Goal: Task Accomplishment & Management: Manage account settings

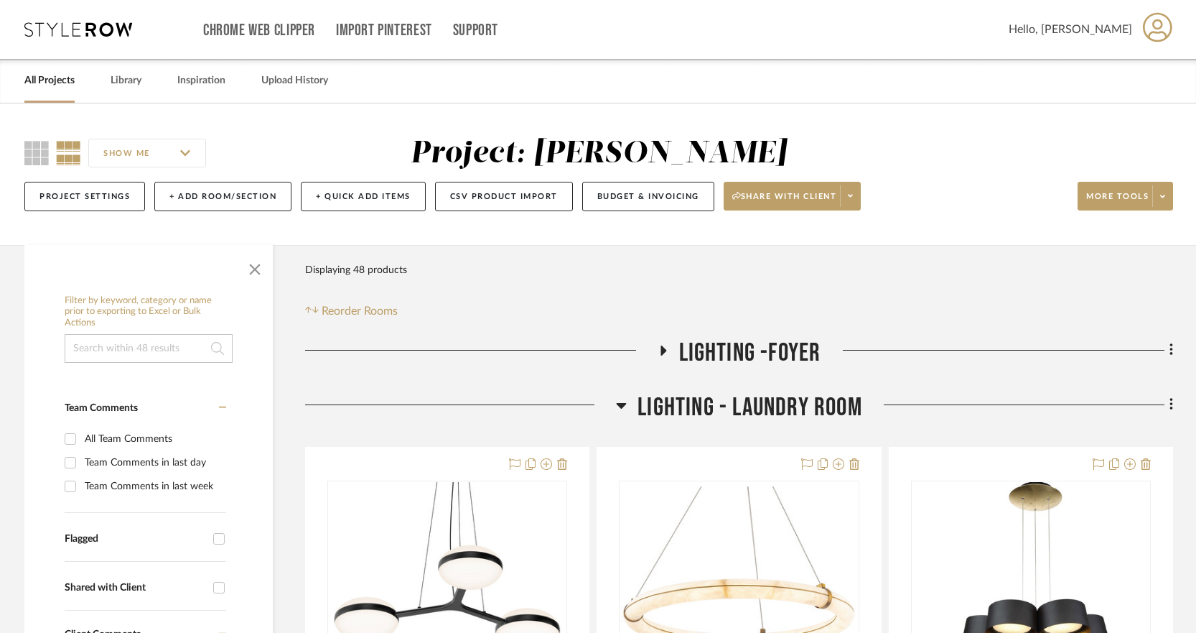
click at [621, 406] on icon at bounding box center [622, 406] width 10 height 6
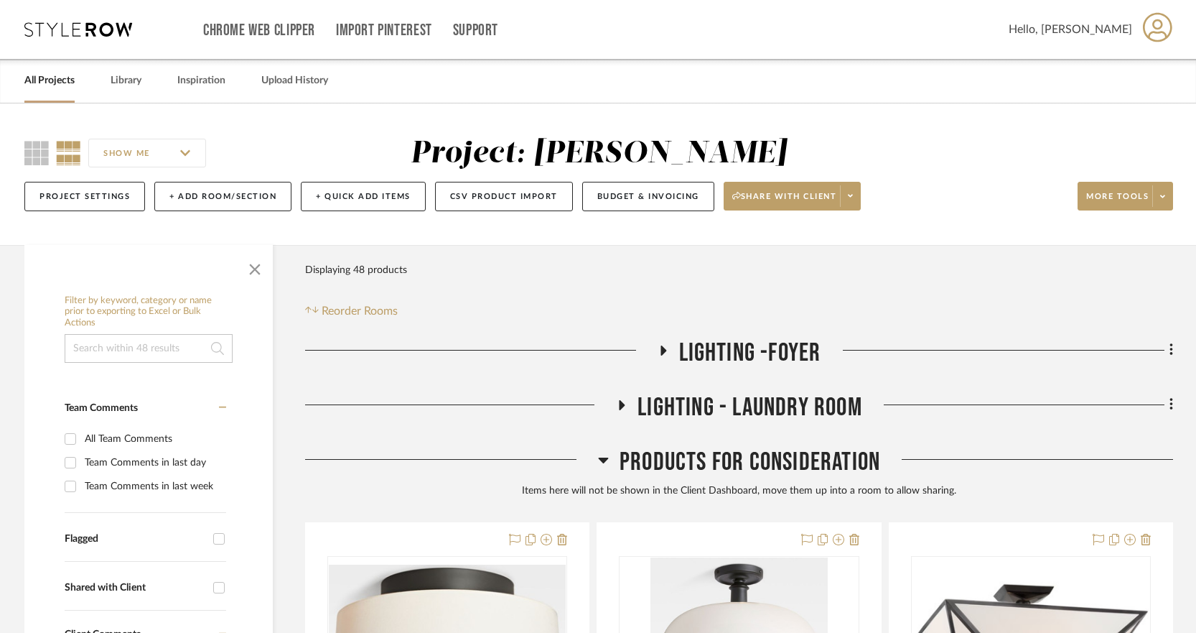
click at [664, 347] on icon at bounding box center [662, 350] width 17 height 11
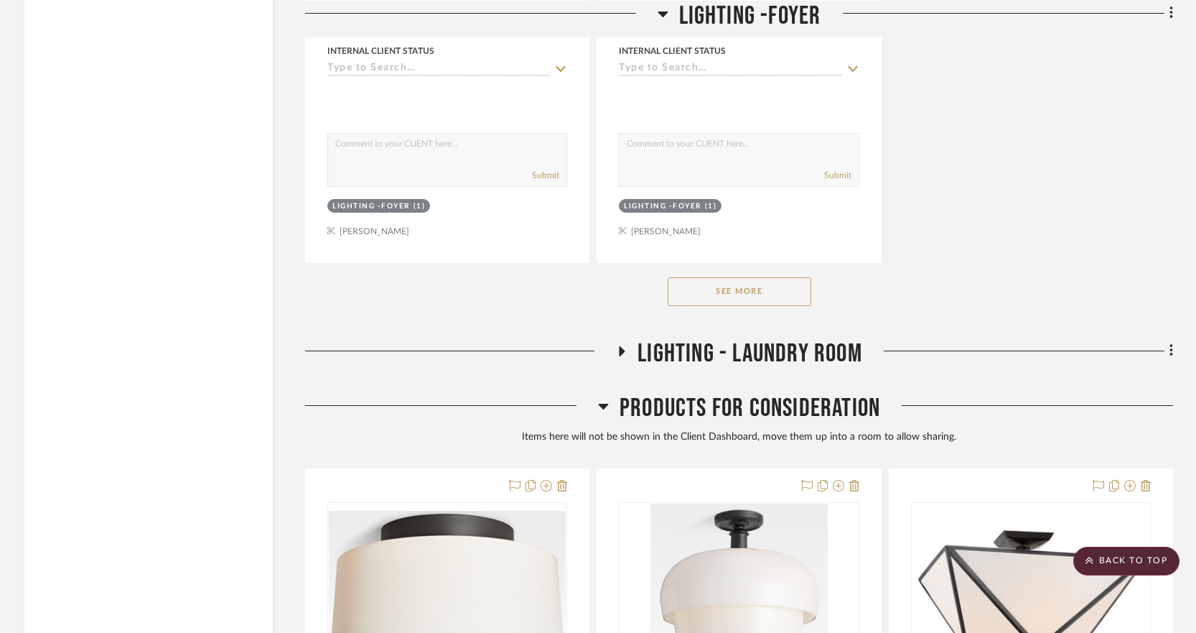
scroll to position [2041, 0]
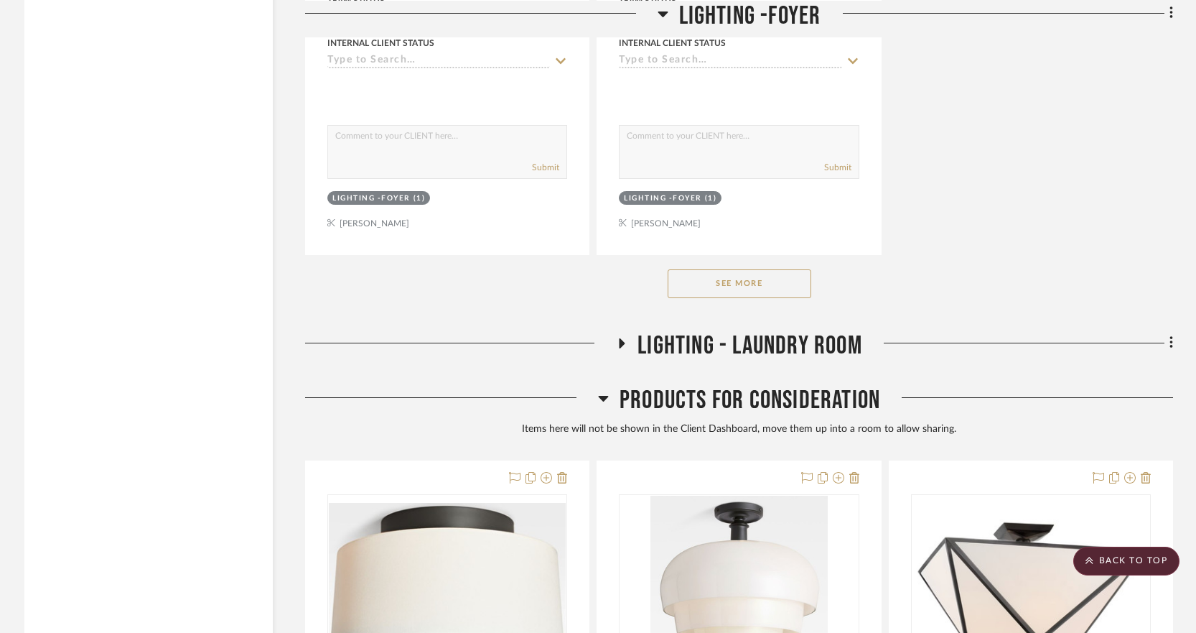
click at [749, 286] on button "See More" at bounding box center [740, 283] width 144 height 29
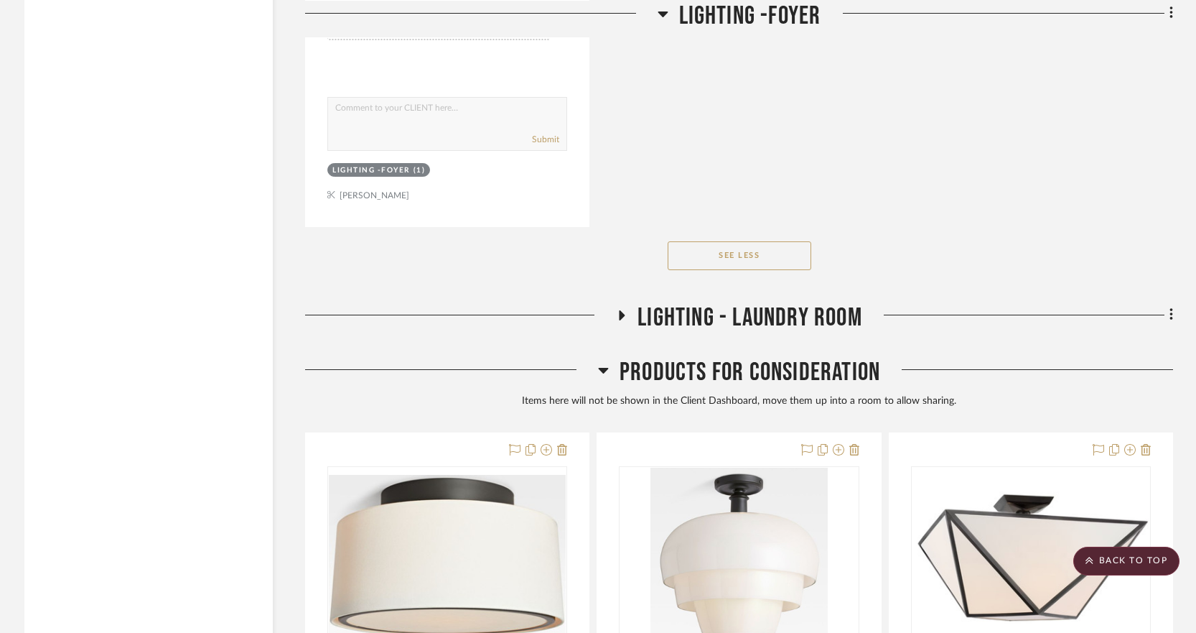
scroll to position [3351, 0]
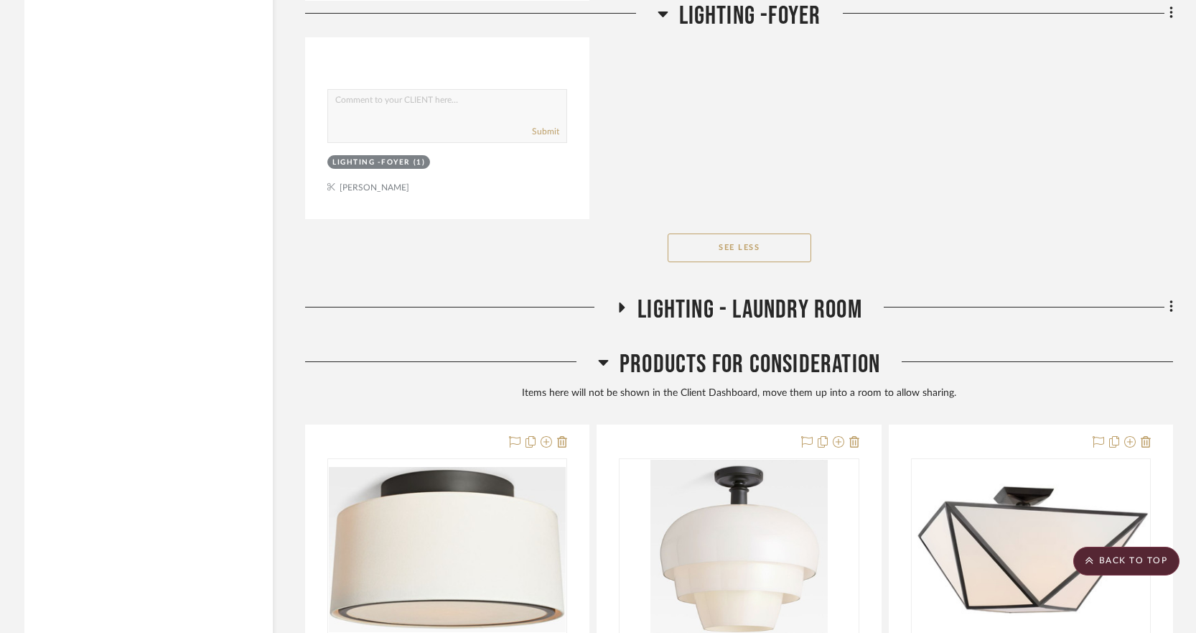
click at [625, 302] on icon at bounding box center [621, 307] width 17 height 11
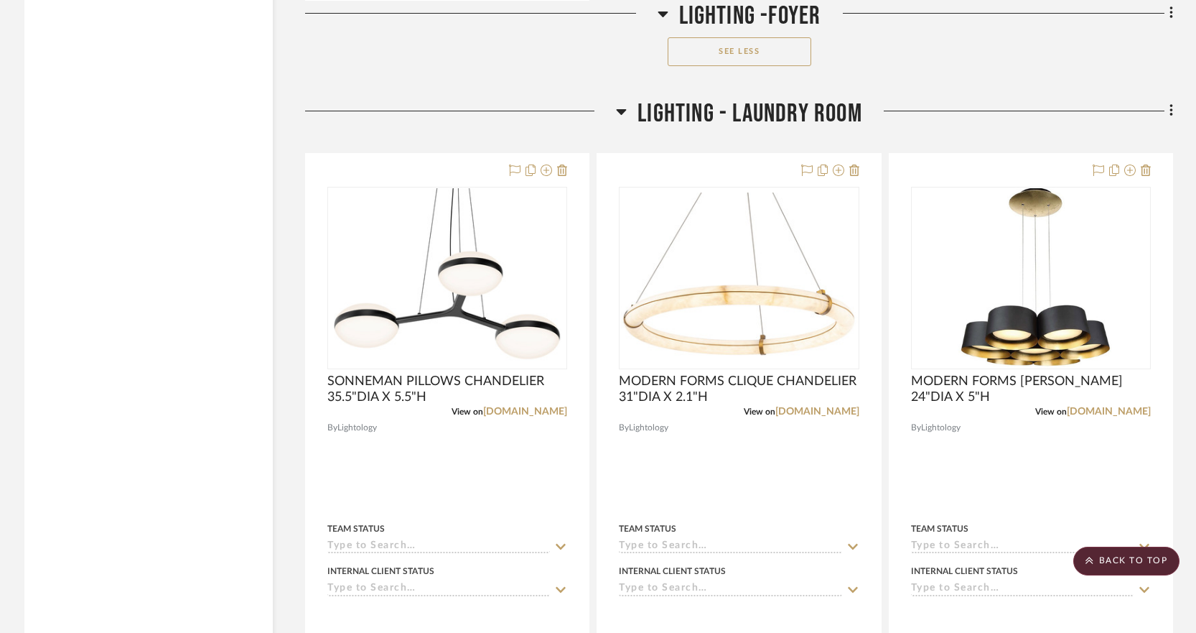
scroll to position [3566, 0]
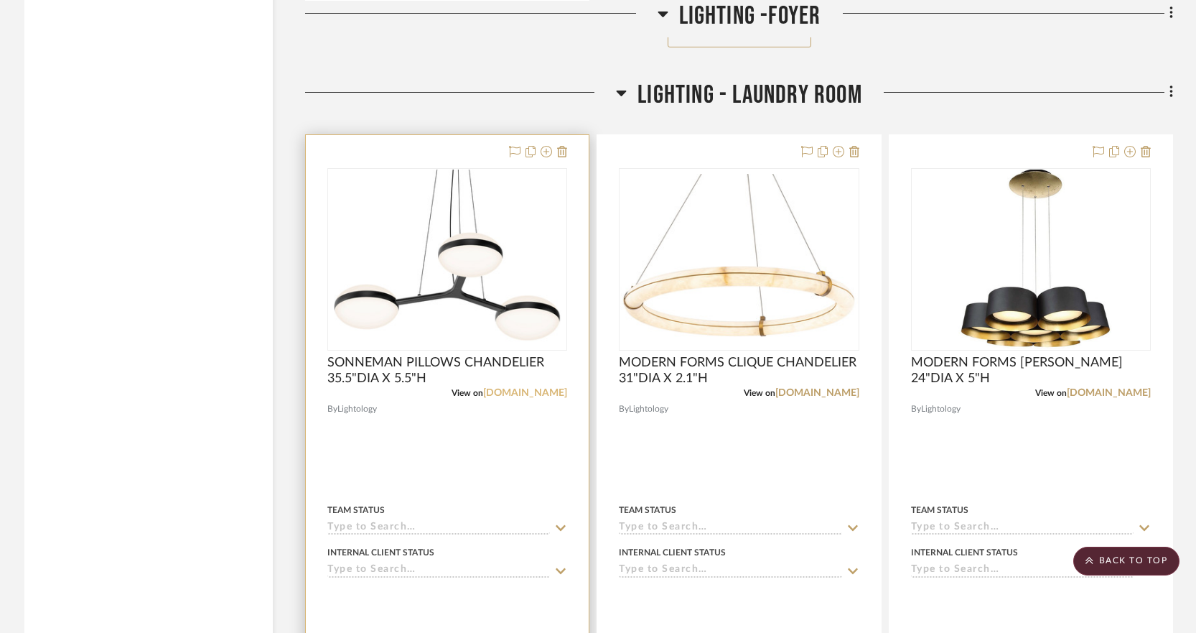
click at [550, 389] on link "[DOMAIN_NAME]" at bounding box center [525, 393] width 84 height 10
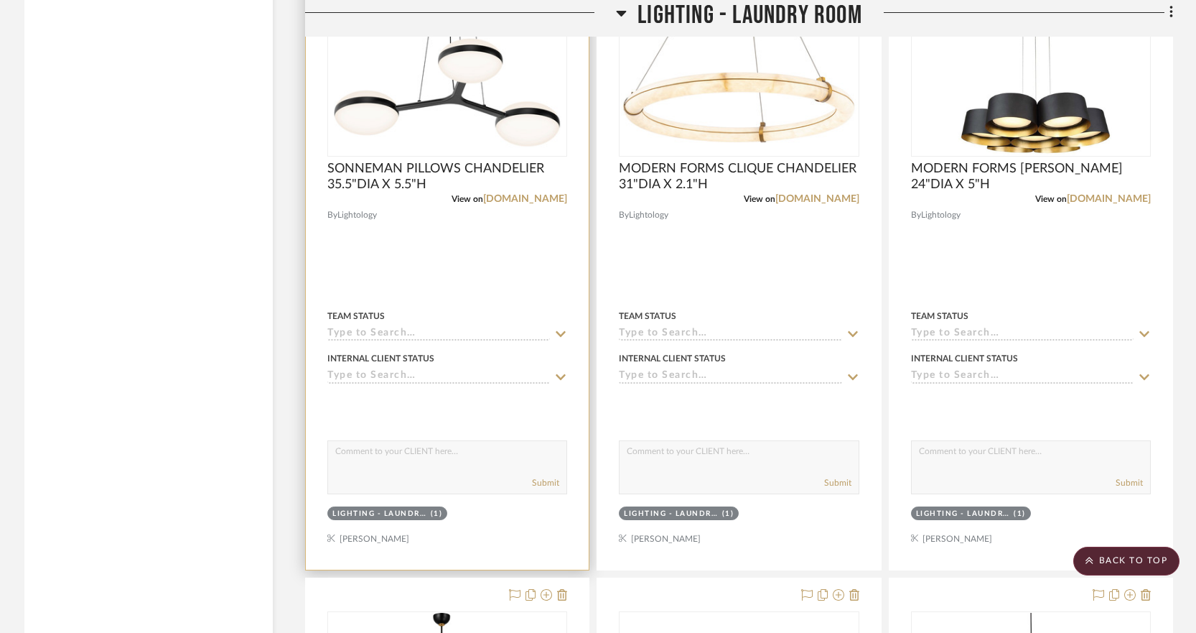
scroll to position [3763, 0]
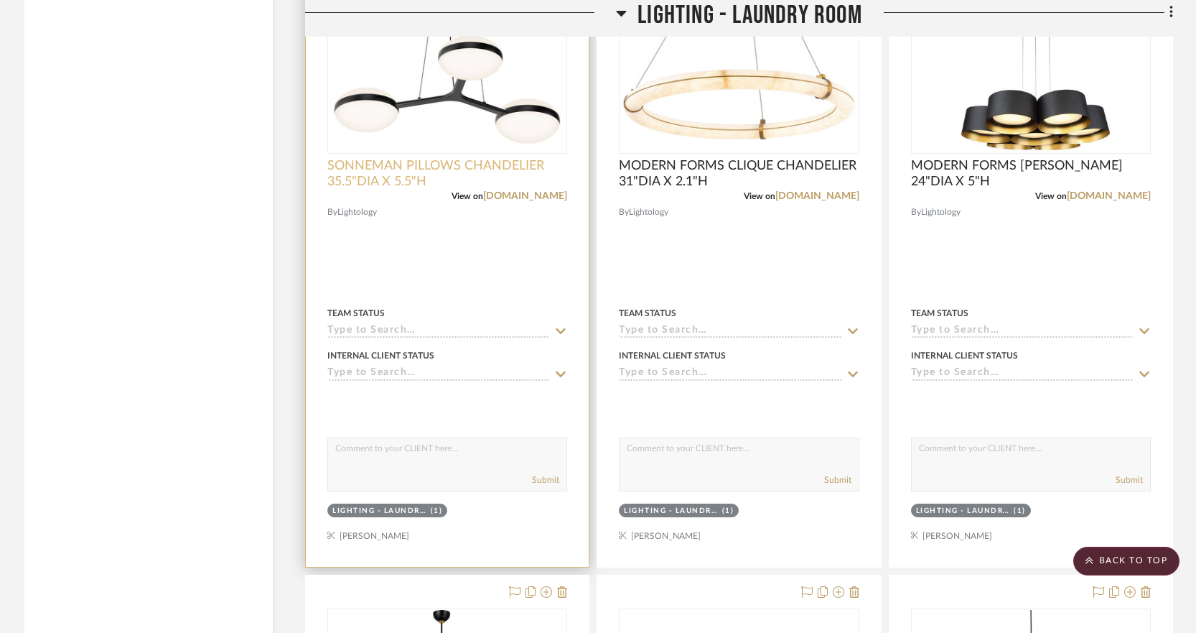
click at [472, 164] on span "SONNEMAN PILLOWS CHANDELIER 35.5"DIA X 5.5"H" at bounding box center [447, 174] width 240 height 32
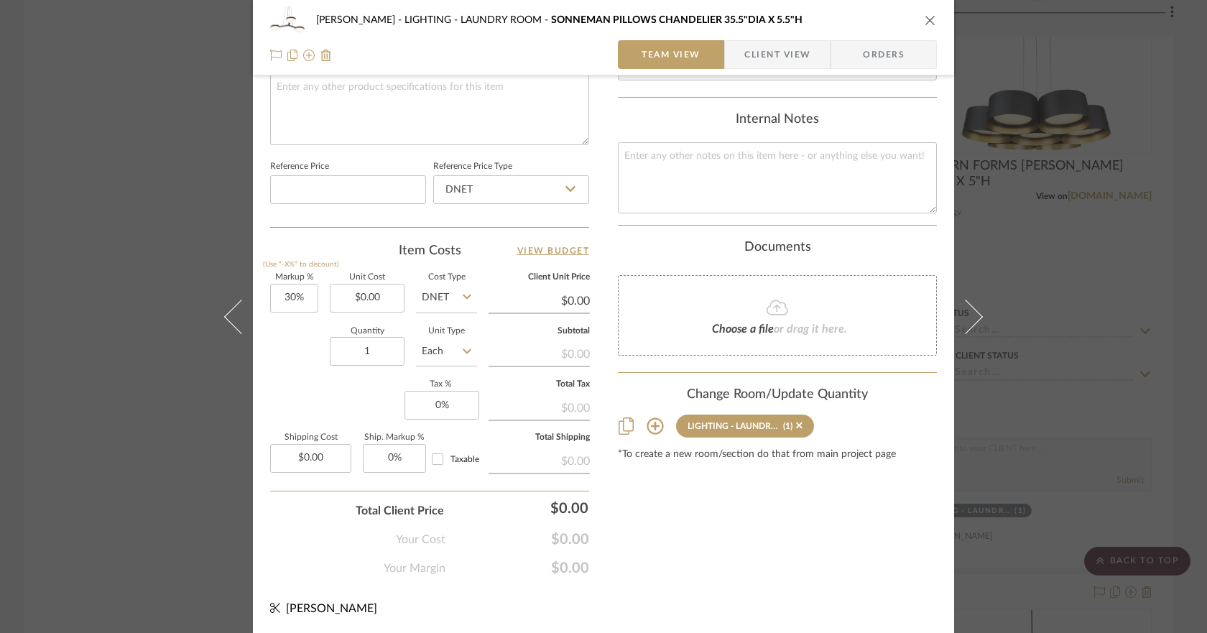
scroll to position [705, 0]
click at [390, 297] on input "0.00" at bounding box center [367, 296] width 75 height 29
paste input "2099.09"
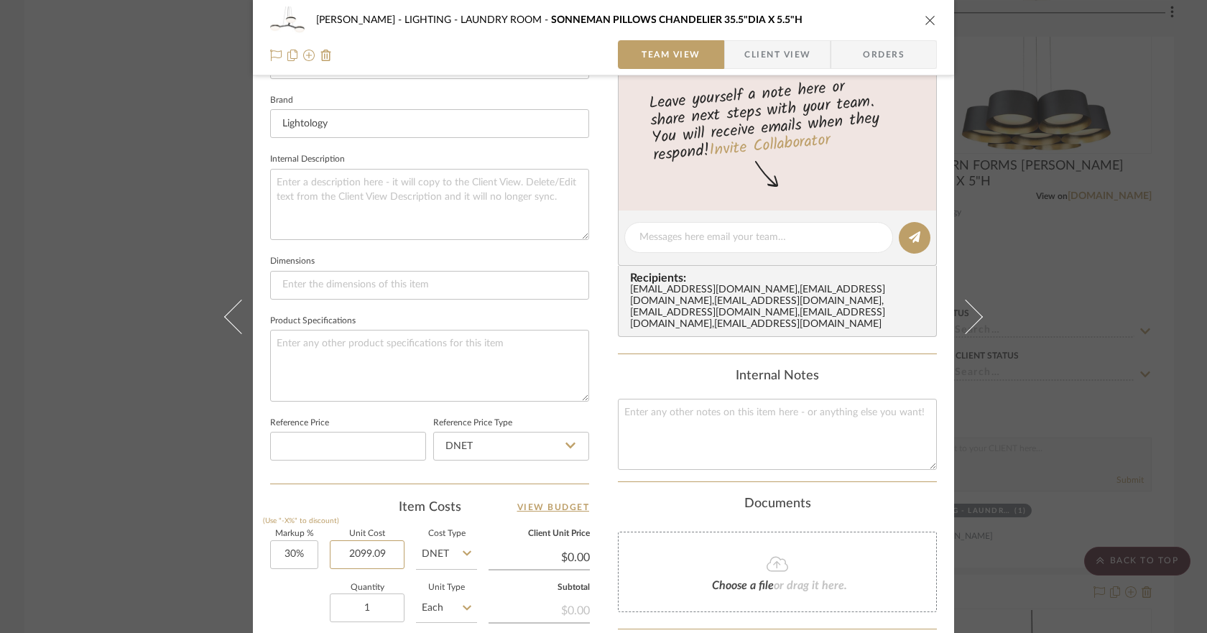
scroll to position [367, 0]
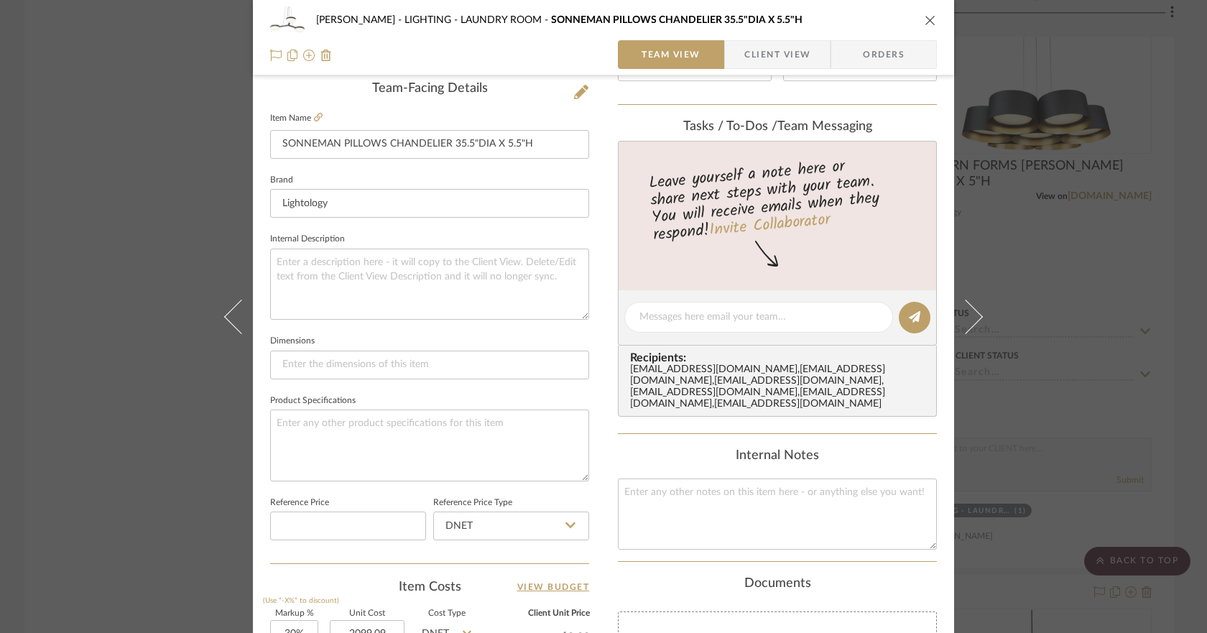
click at [928, 19] on icon "close" at bounding box center [929, 19] width 11 height 11
type input "$2,099.09"
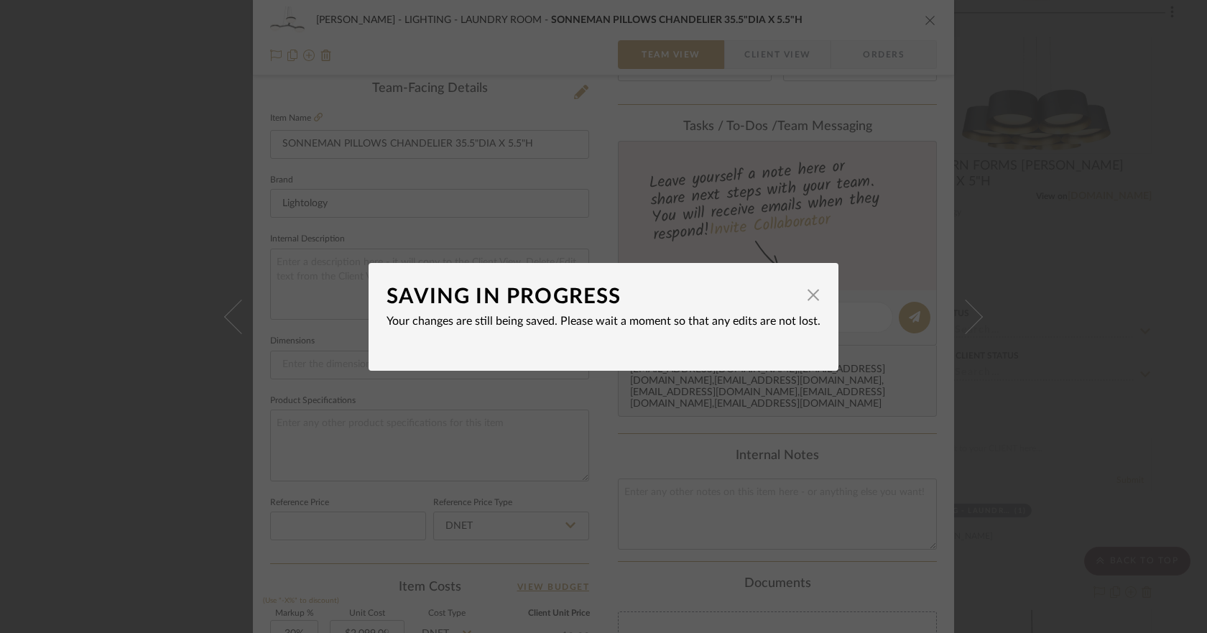
type input "$2,728.82"
click at [803, 296] on span "button" at bounding box center [813, 295] width 29 height 29
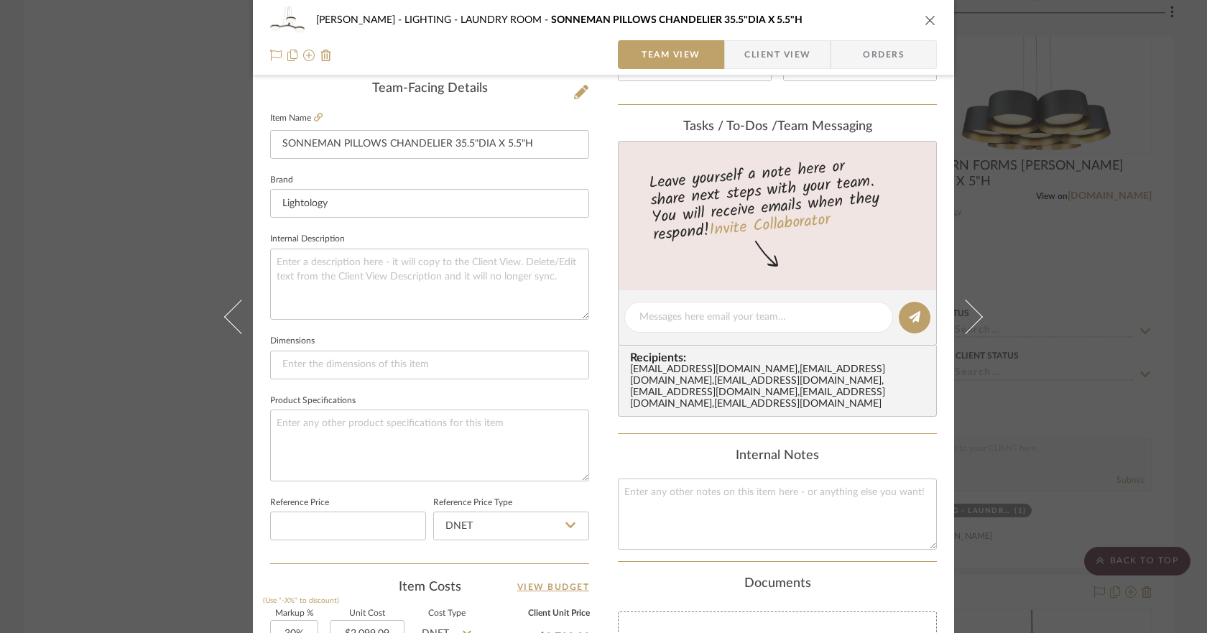
click at [929, 15] on icon "close" at bounding box center [929, 19] width 11 height 11
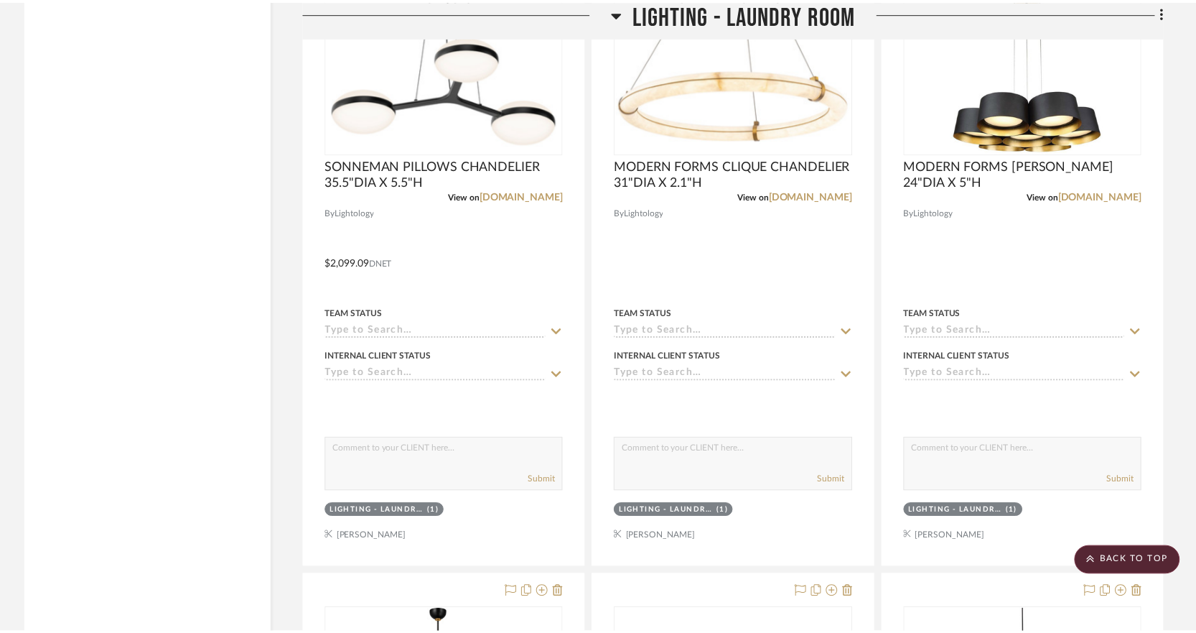
scroll to position [3763, 0]
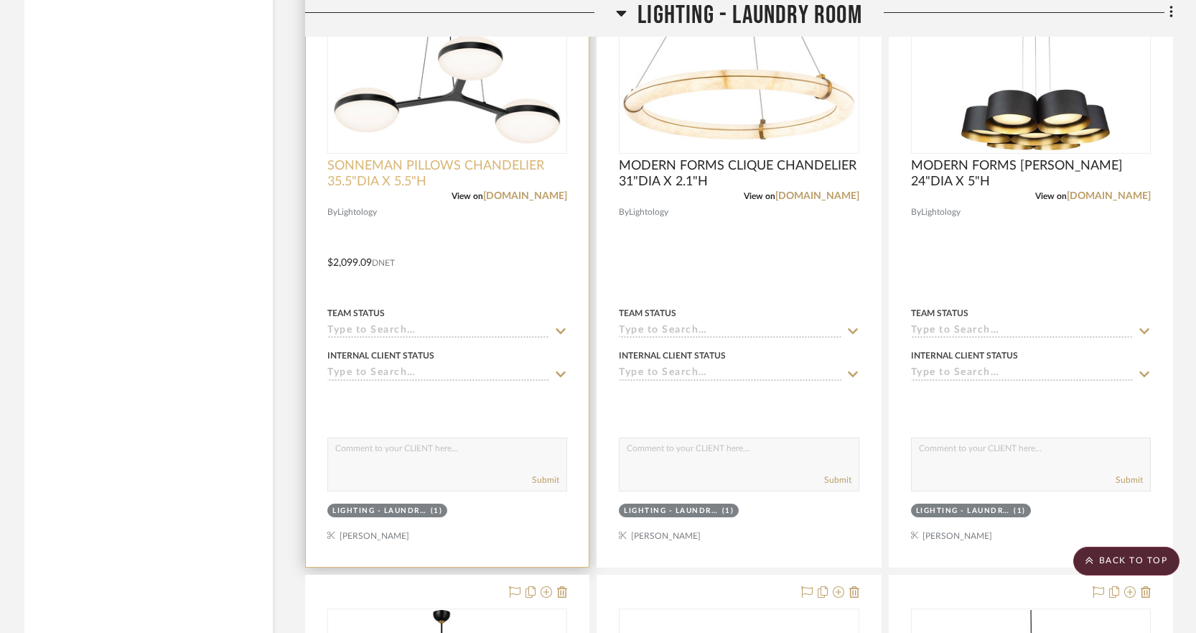
click at [462, 167] on span "SONNEMAN PILLOWS CHANDELIER 35.5"DIA X 5.5"H" at bounding box center [447, 174] width 240 height 32
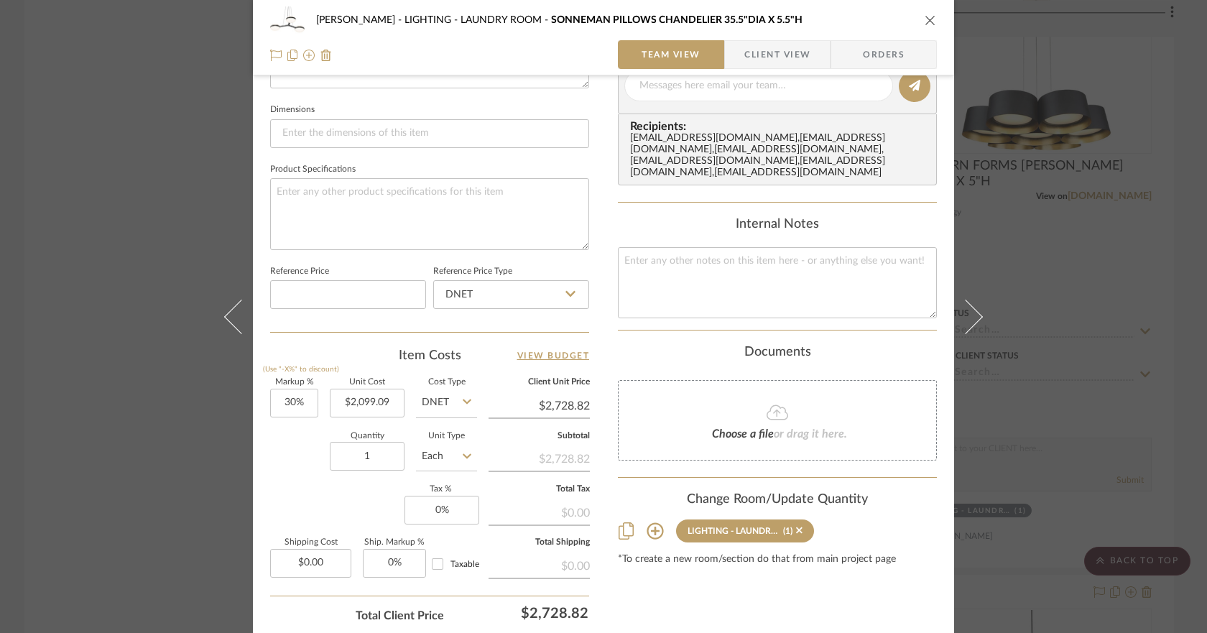
scroll to position [608, 0]
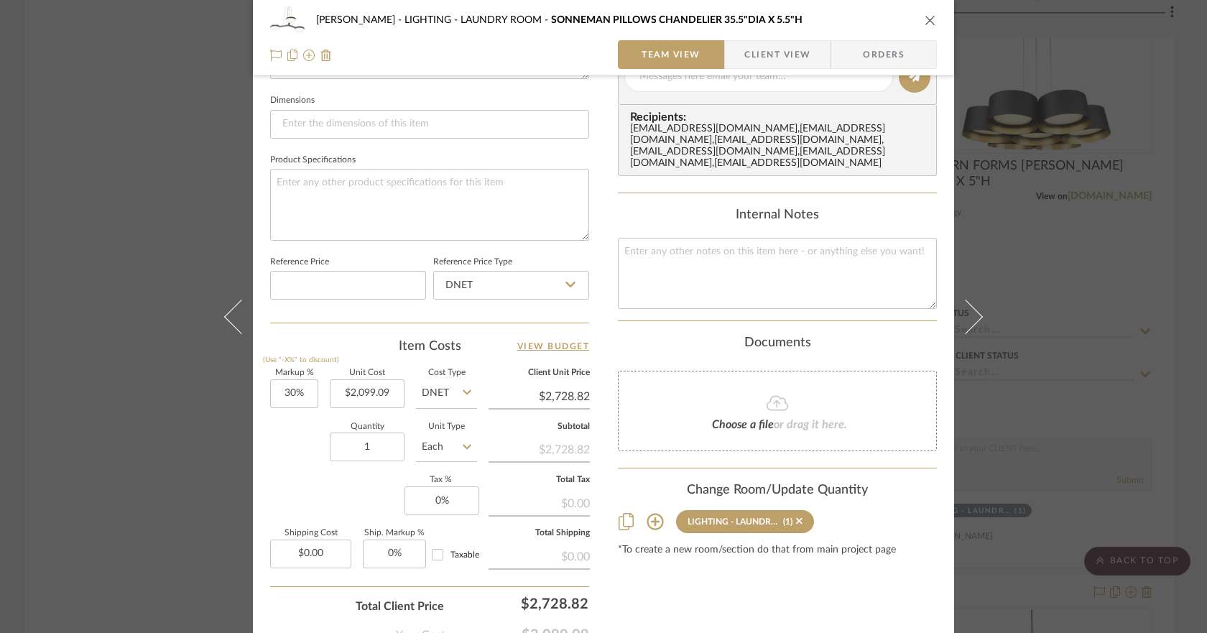
click at [926, 18] on icon "close" at bounding box center [929, 19] width 11 height 11
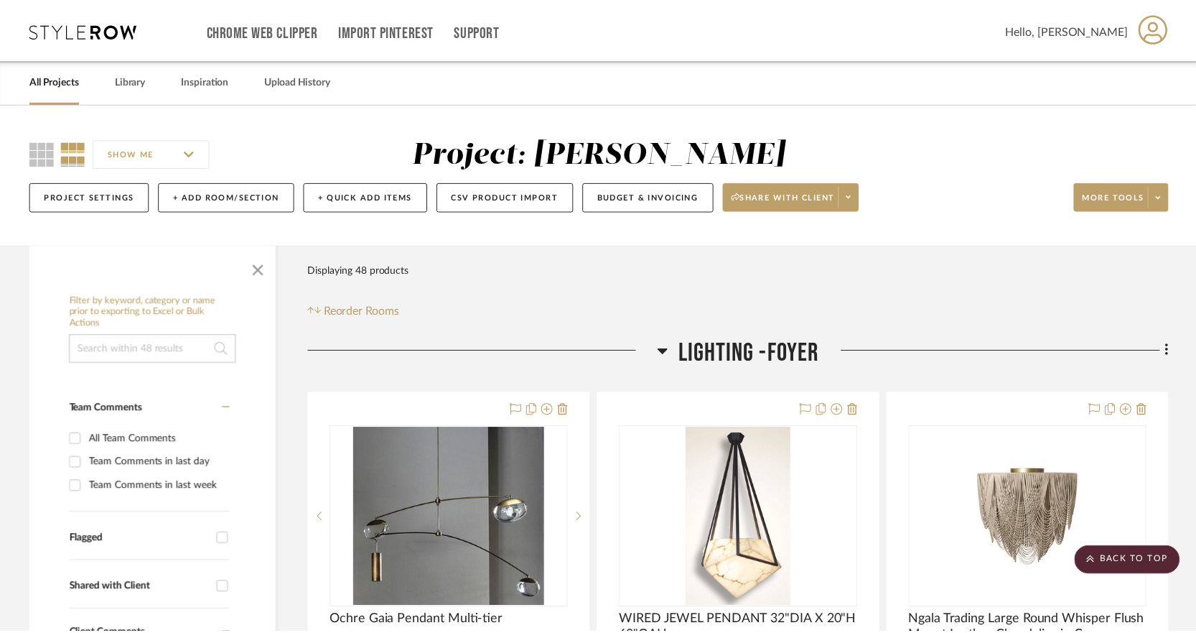
scroll to position [3763, 0]
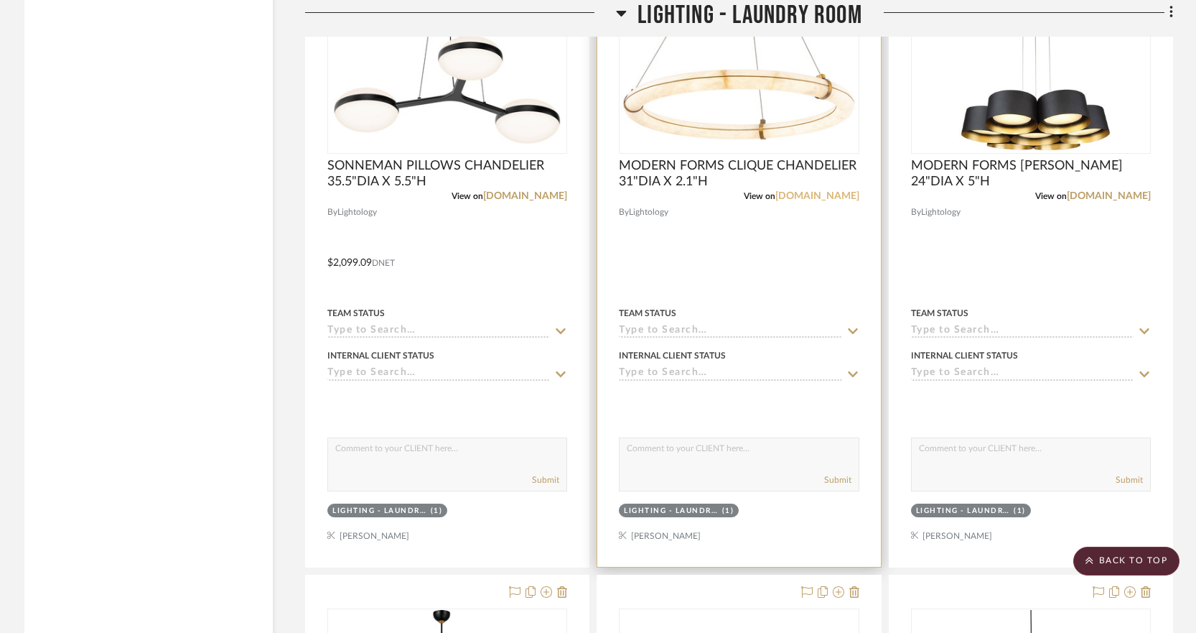
click at [827, 197] on link "[DOMAIN_NAME]" at bounding box center [818, 196] width 84 height 10
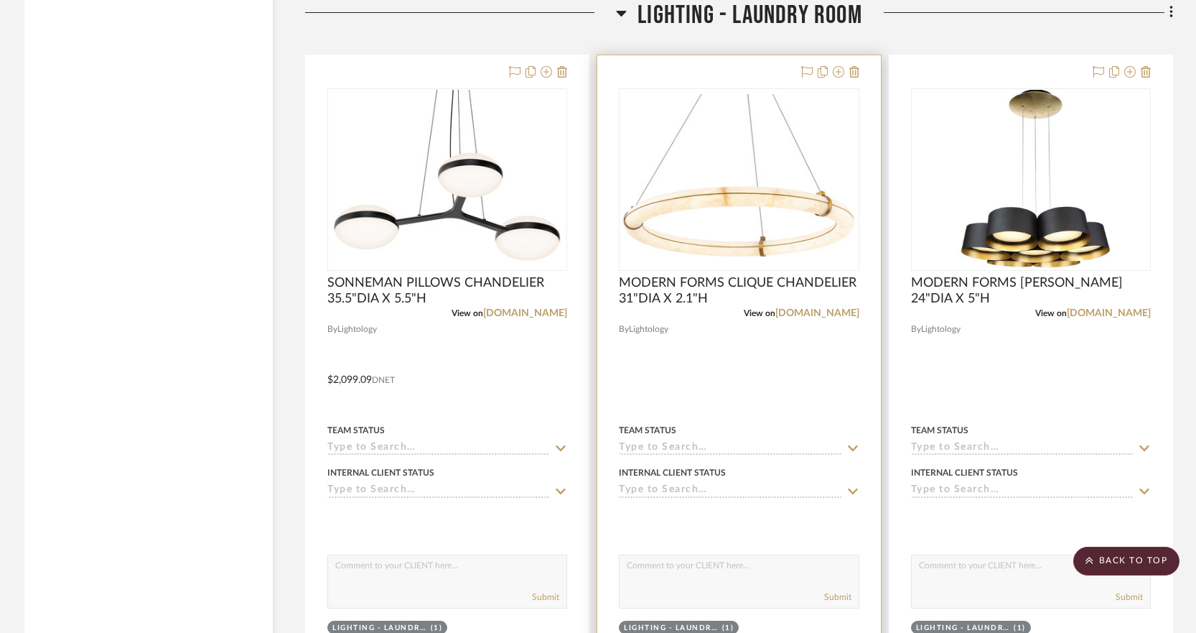
scroll to position [3643, 0]
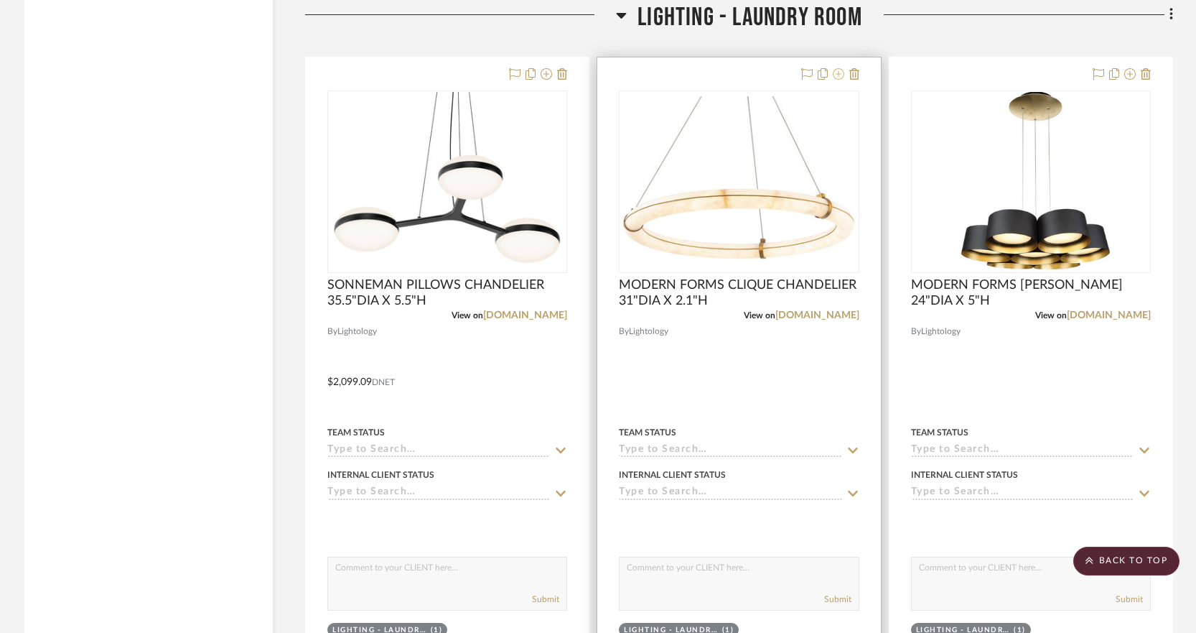
click at [834, 74] on icon at bounding box center [838, 73] width 11 height 11
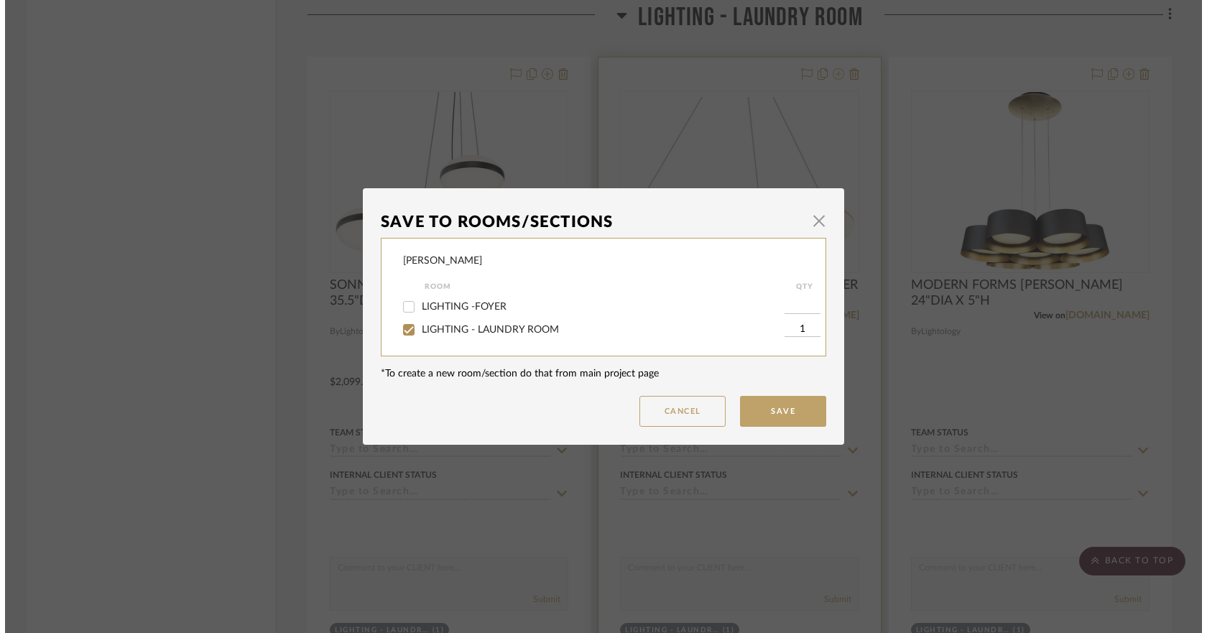
scroll to position [0, 0]
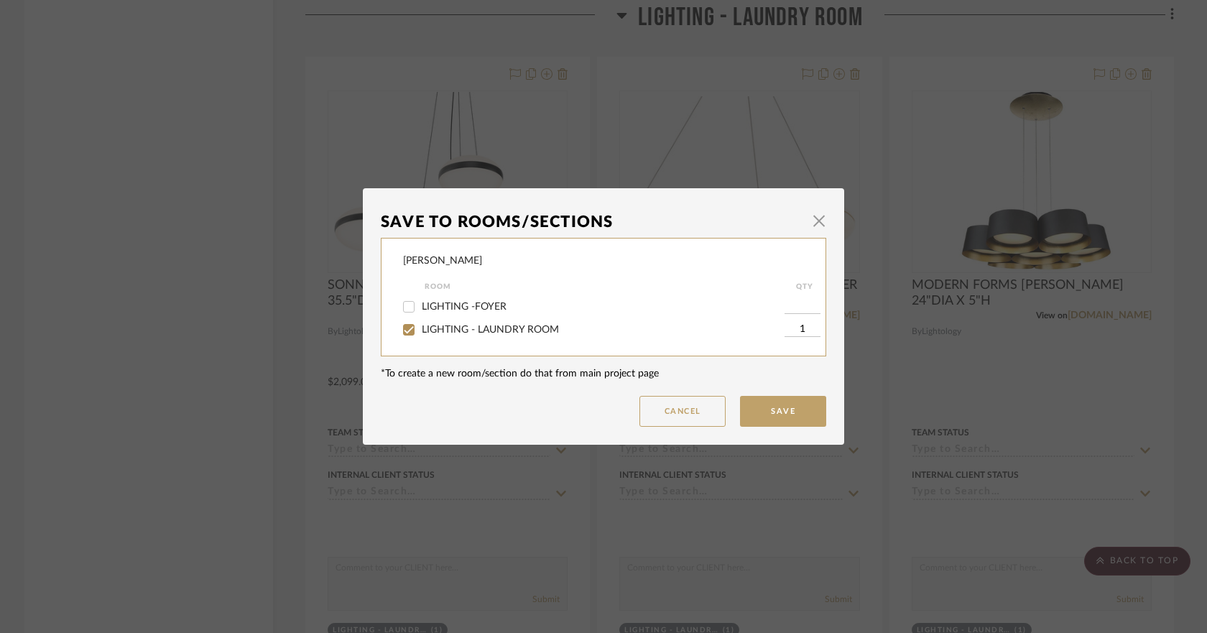
click at [516, 334] on span "LIGHTING - LAUNDRY ROOM" at bounding box center [490, 330] width 137 height 10
click at [420, 334] on input "LIGHTING - LAUNDRY ROOM" at bounding box center [408, 329] width 23 height 23
checkbox input "false"
click at [809, 420] on button "Save" at bounding box center [783, 411] width 86 height 31
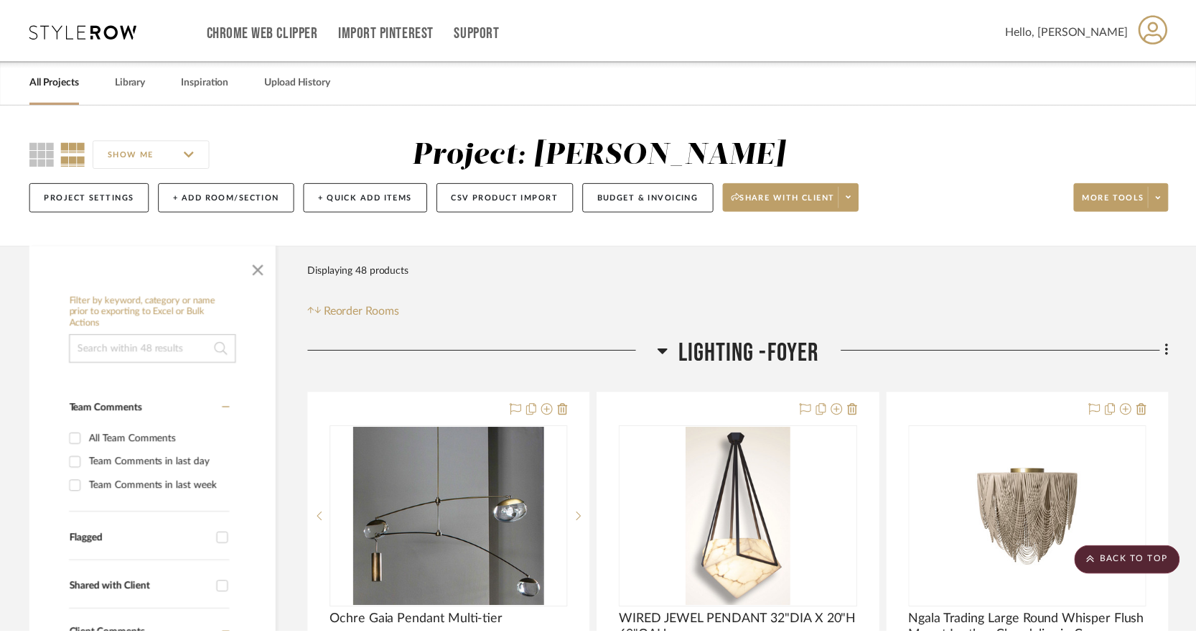
scroll to position [3643, 0]
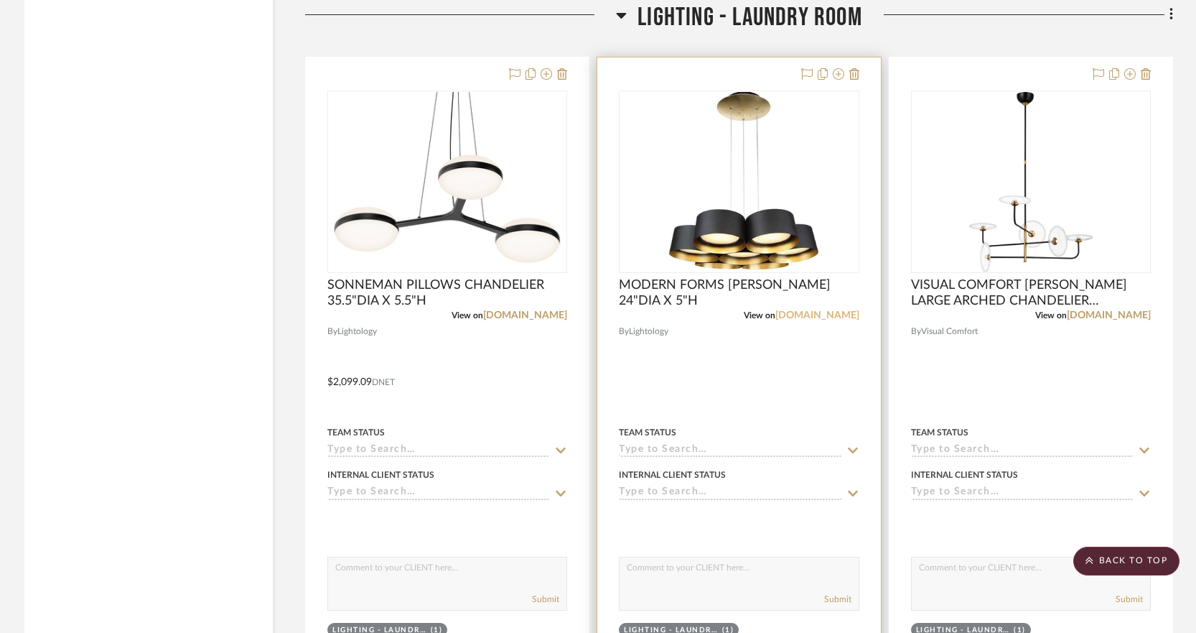
click at [805, 310] on link "[DOMAIN_NAME]" at bounding box center [818, 315] width 84 height 10
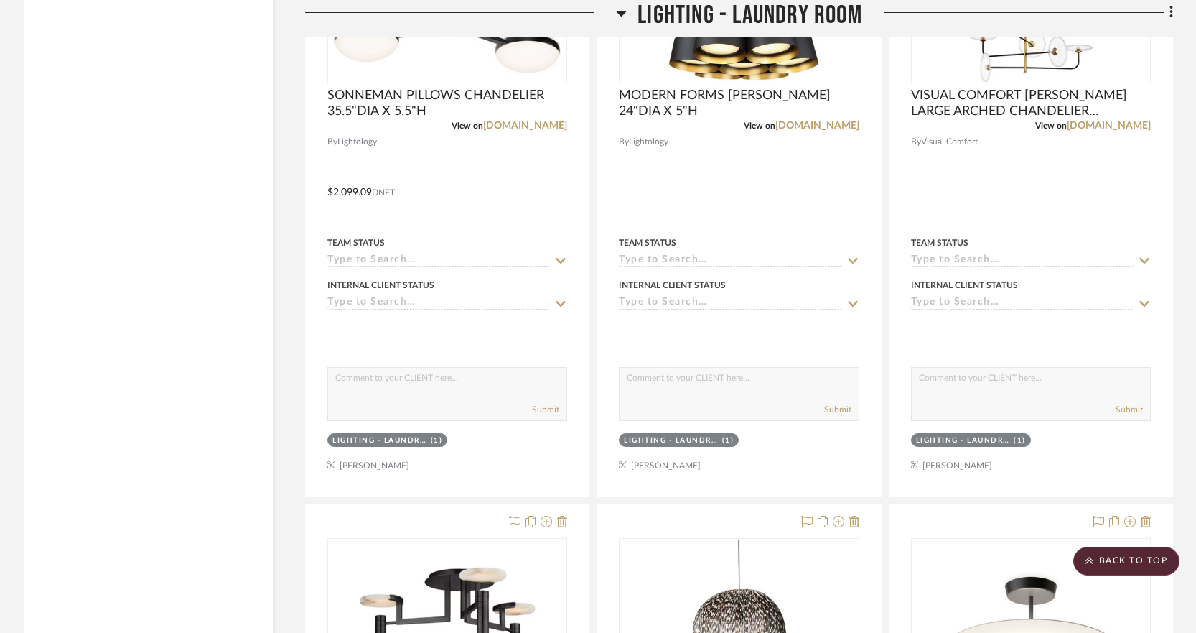
scroll to position [3861, 0]
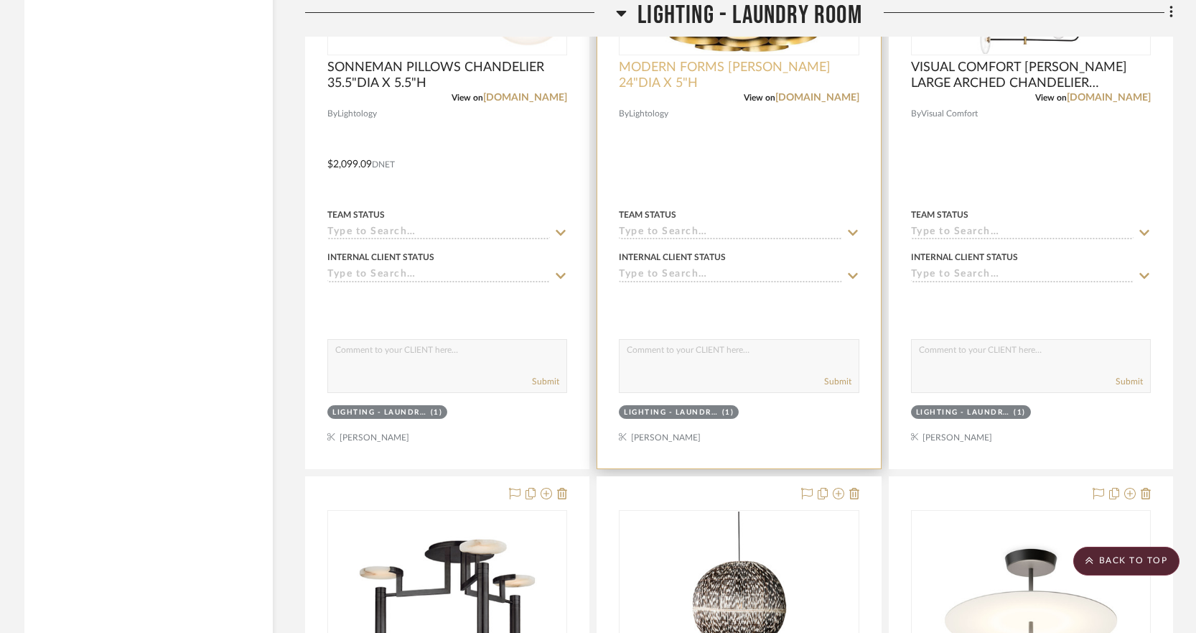
click at [706, 87] on span "MODERN FORMS [PERSON_NAME] 24"DIA X 5"H" at bounding box center [739, 76] width 240 height 32
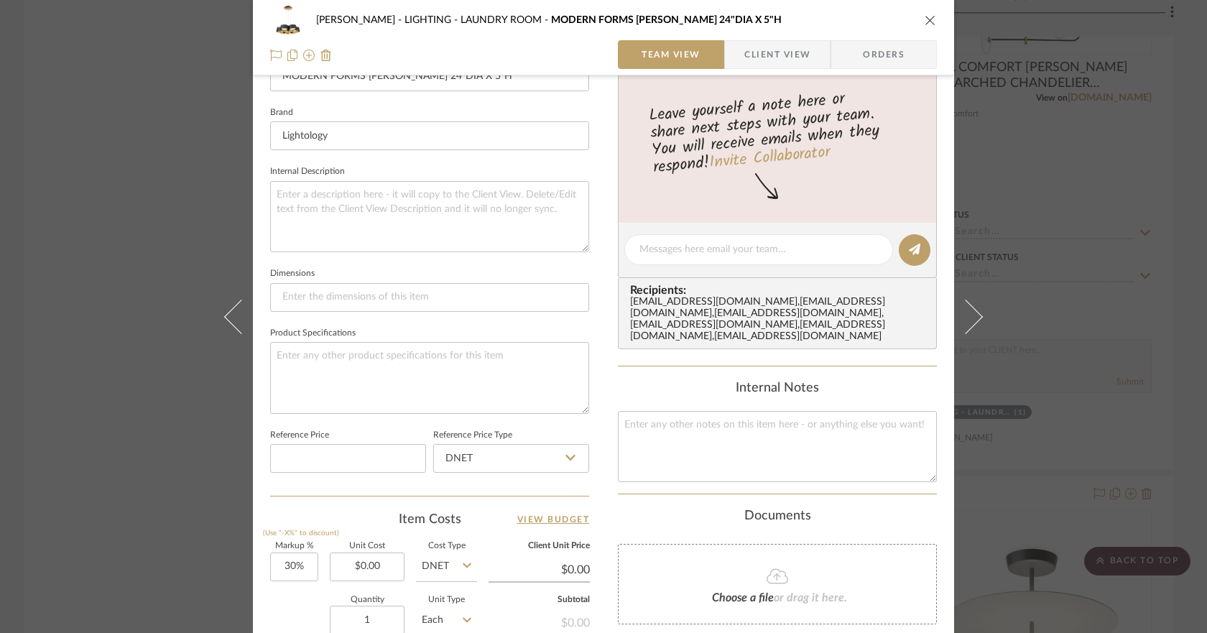
scroll to position [498, 0]
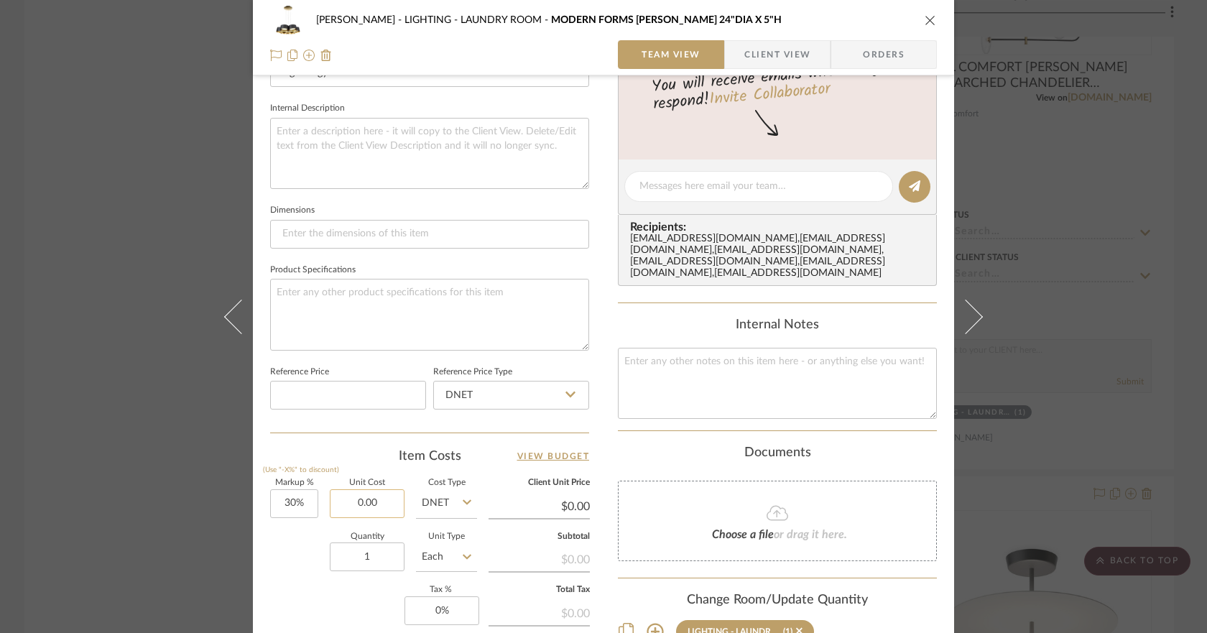
click at [347, 501] on input "0.00" at bounding box center [367, 503] width 75 height 29
paste input "1105.3"
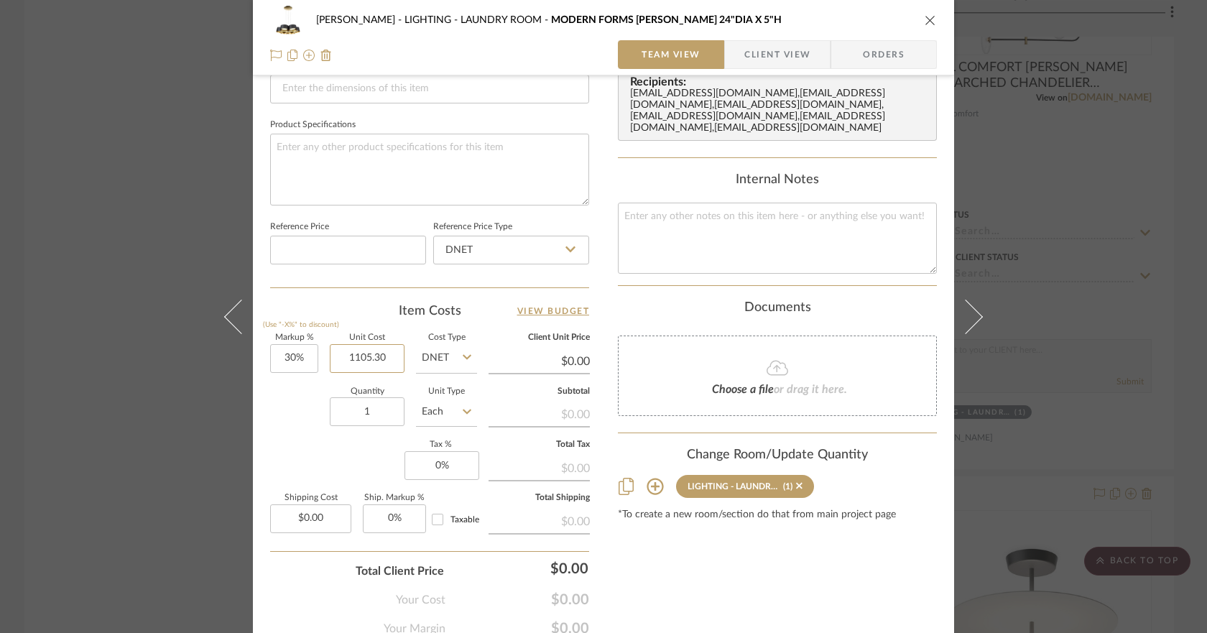
scroll to position [658, 0]
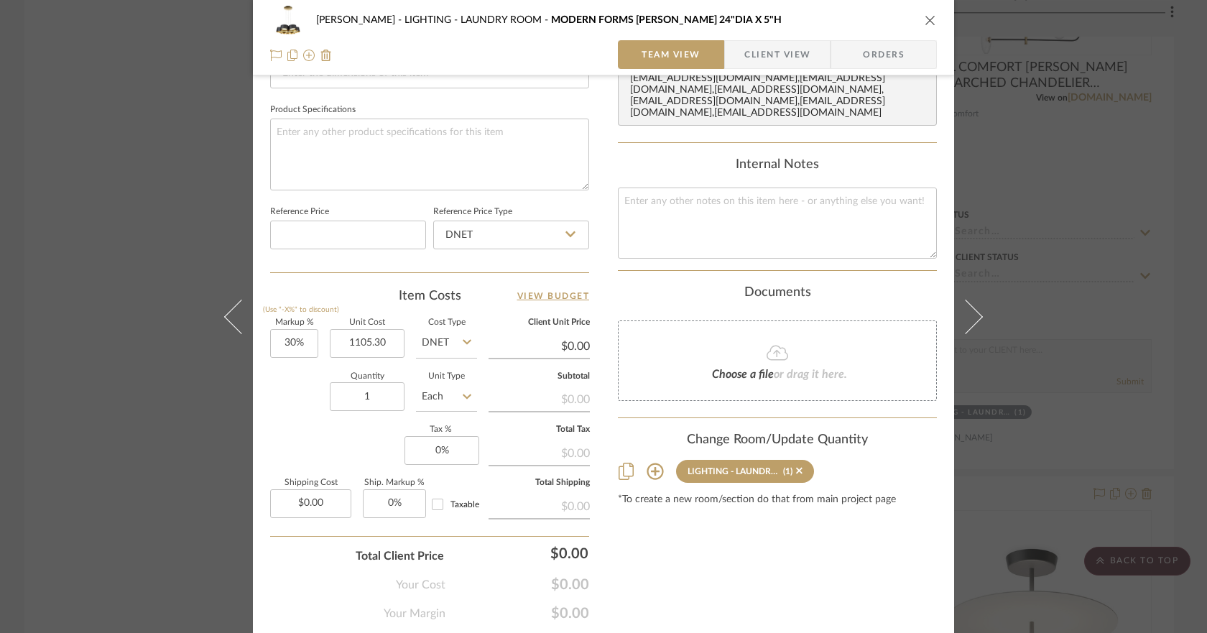
type input "$1,105.30"
click at [924, 18] on icon "close" at bounding box center [929, 19] width 11 height 11
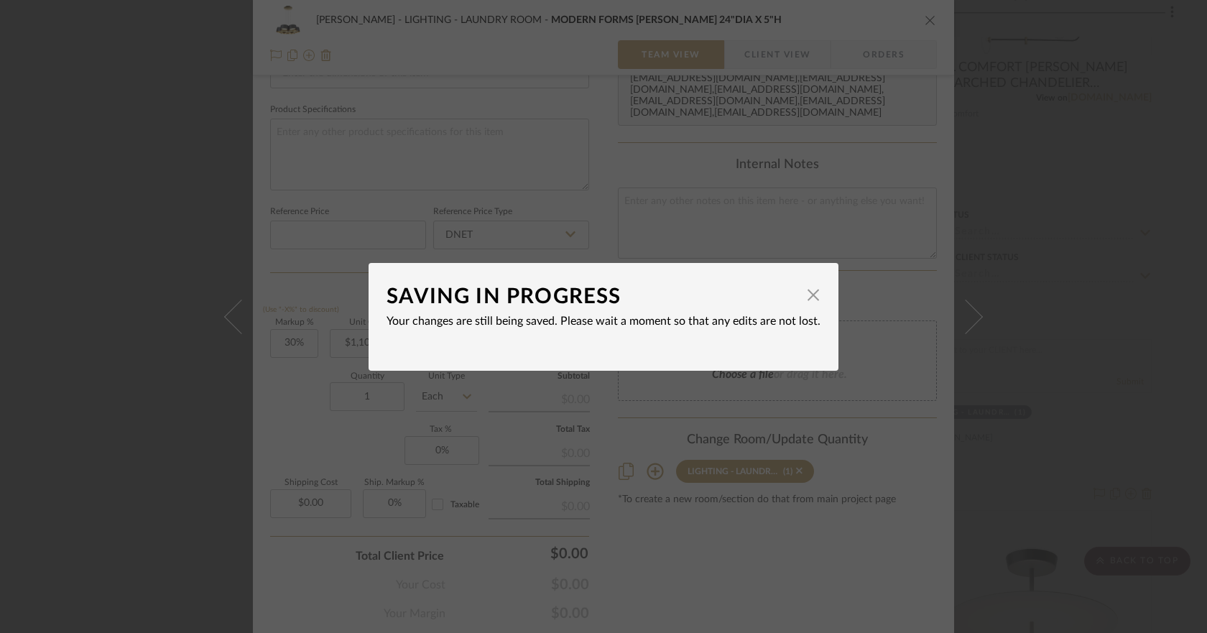
type input "$1,436.89"
click at [812, 297] on span "button" at bounding box center [813, 295] width 29 height 29
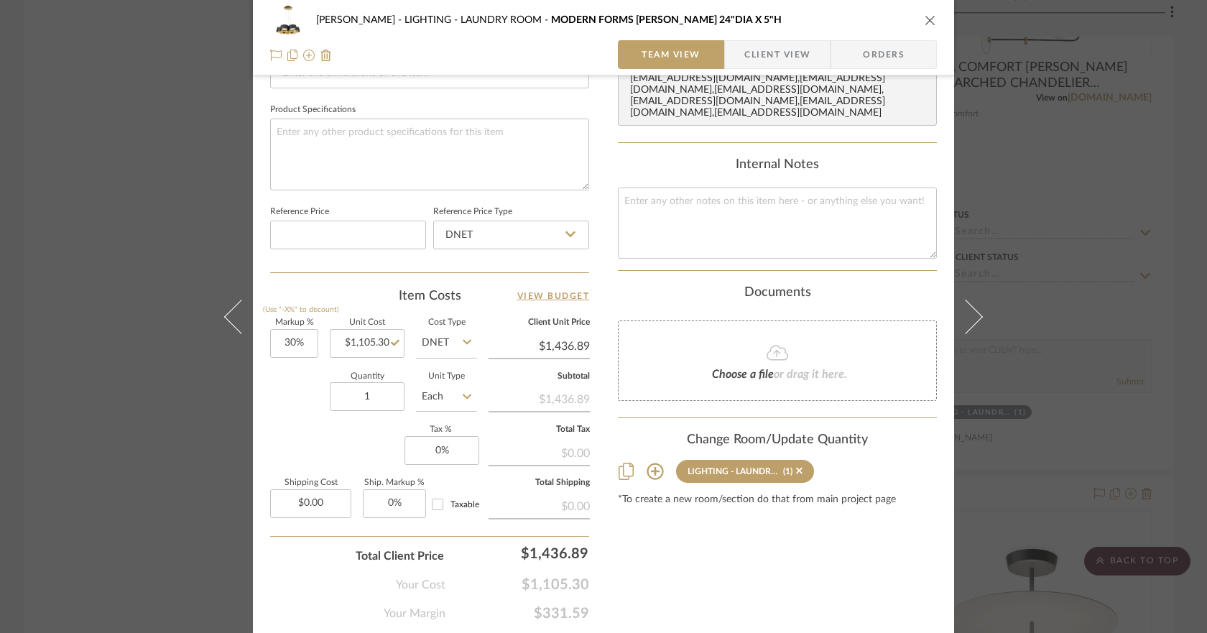
click at [924, 21] on icon "close" at bounding box center [929, 19] width 11 height 11
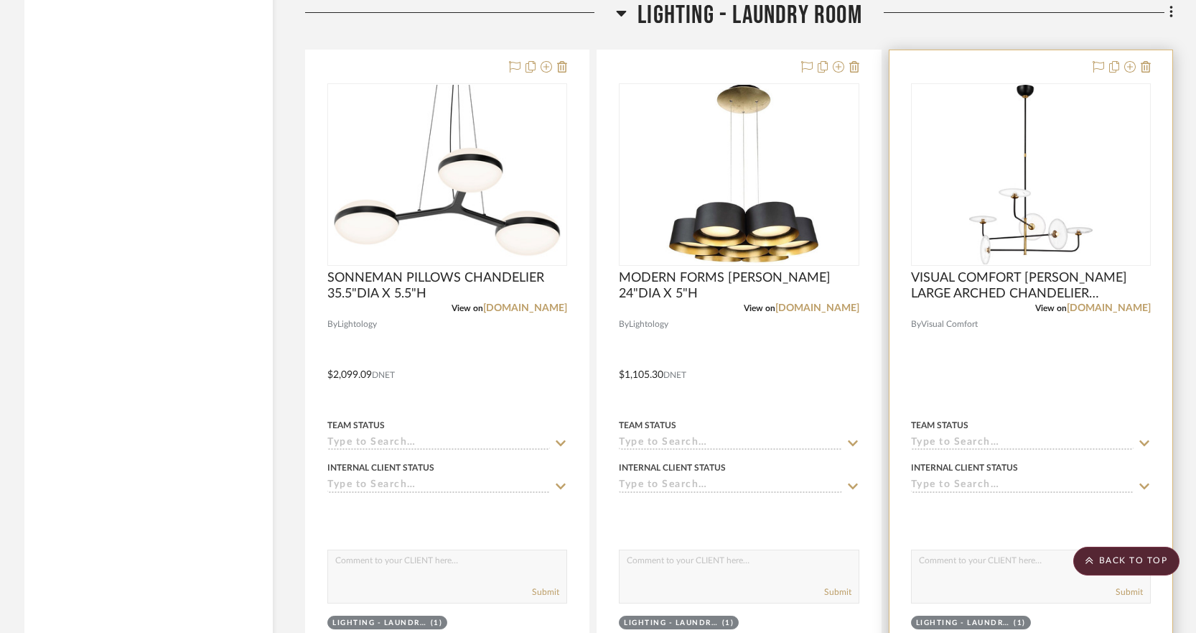
scroll to position [3633, 0]
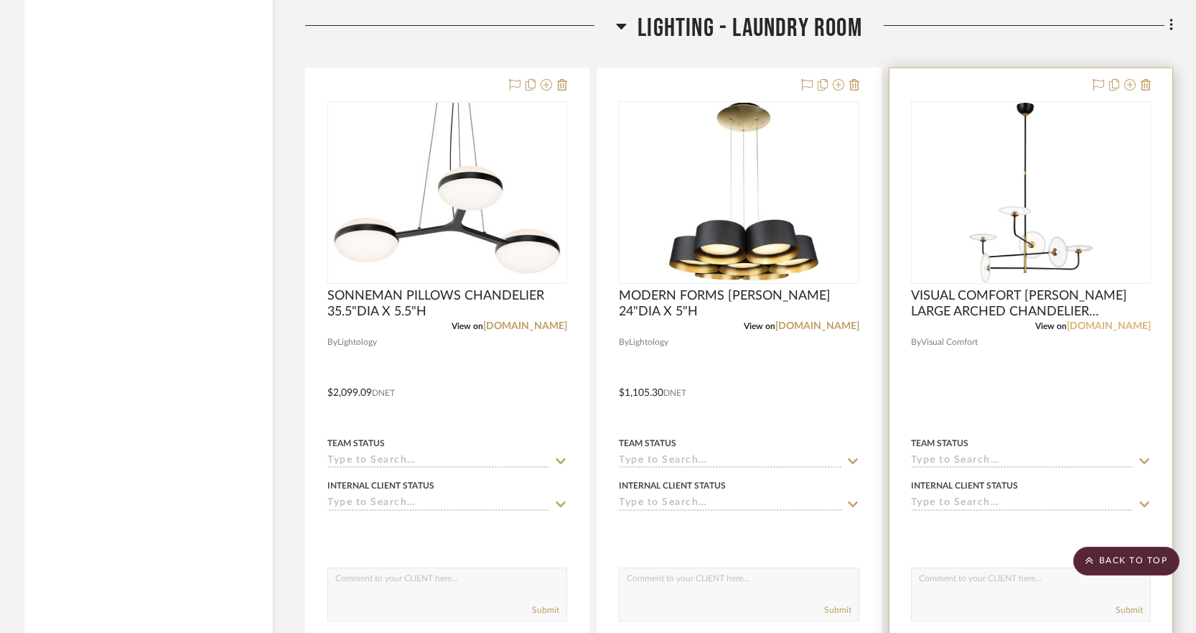
click at [1135, 323] on link "[DOMAIN_NAME]" at bounding box center [1109, 326] width 84 height 10
click at [1130, 78] on button at bounding box center [1130, 85] width 11 height 17
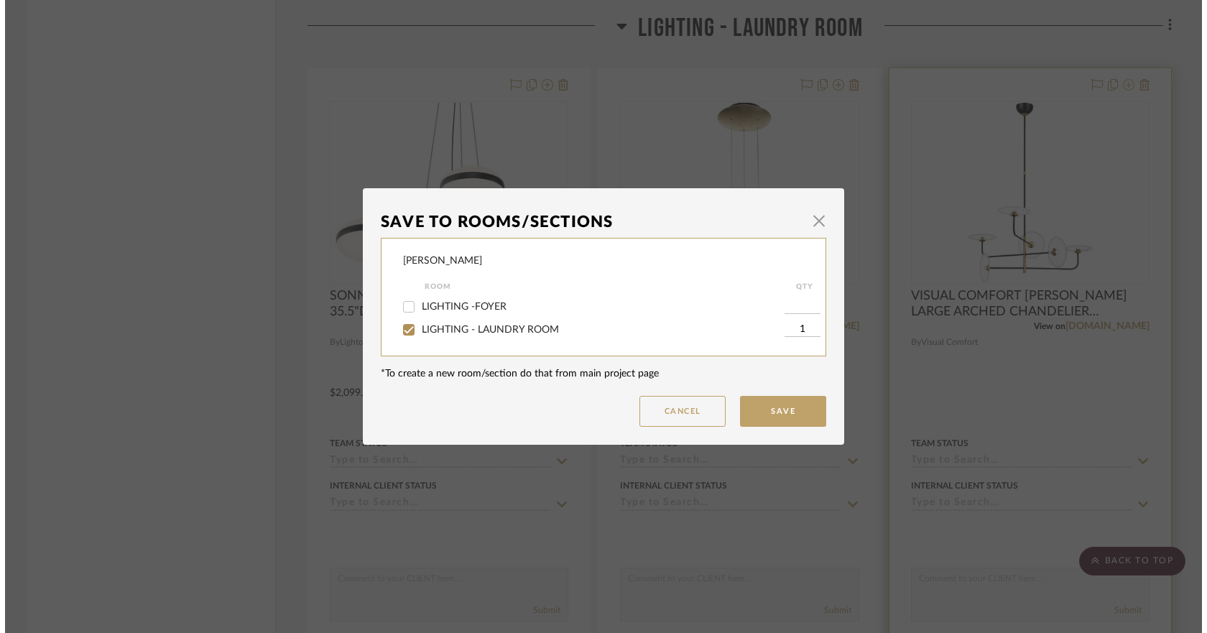
scroll to position [0, 0]
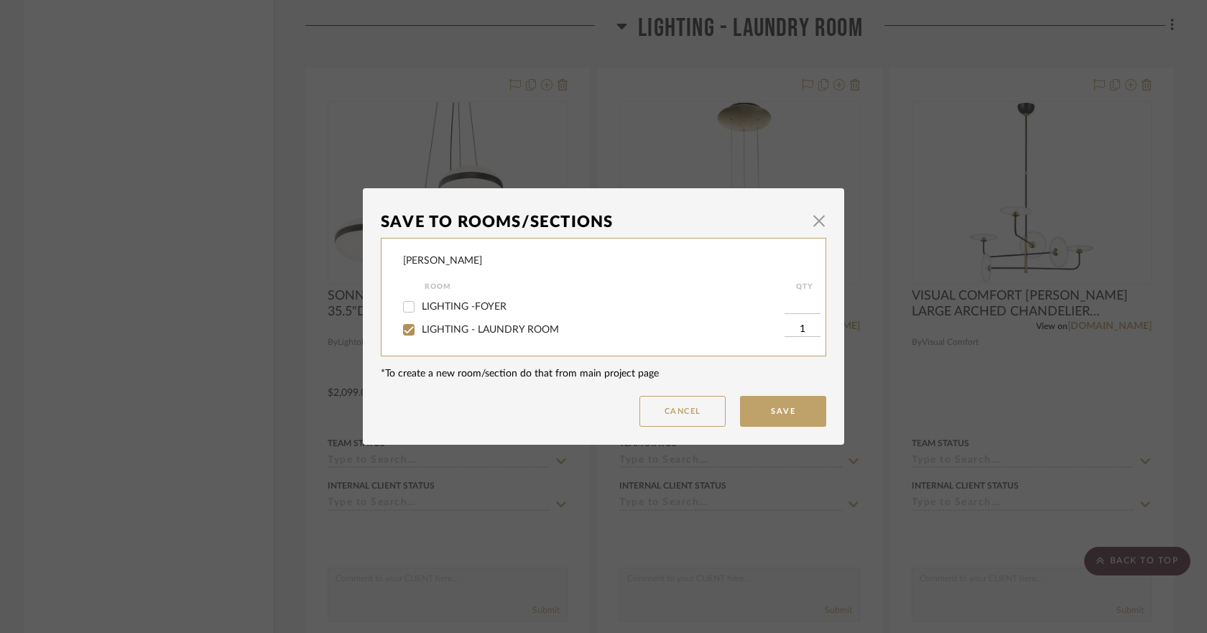
click at [487, 330] on span "LIGHTING - LAUNDRY ROOM" at bounding box center [490, 330] width 137 height 10
click at [420, 330] on input "LIGHTING - LAUNDRY ROOM" at bounding box center [408, 329] width 23 height 23
checkbox input "false"
click at [762, 404] on button "Save" at bounding box center [783, 411] width 86 height 31
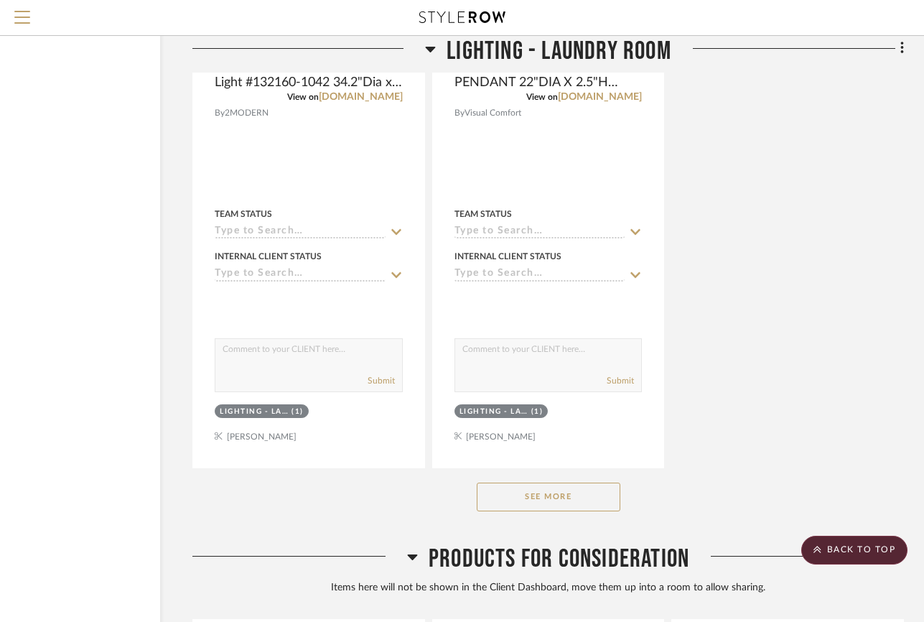
scroll to position [5074, 110]
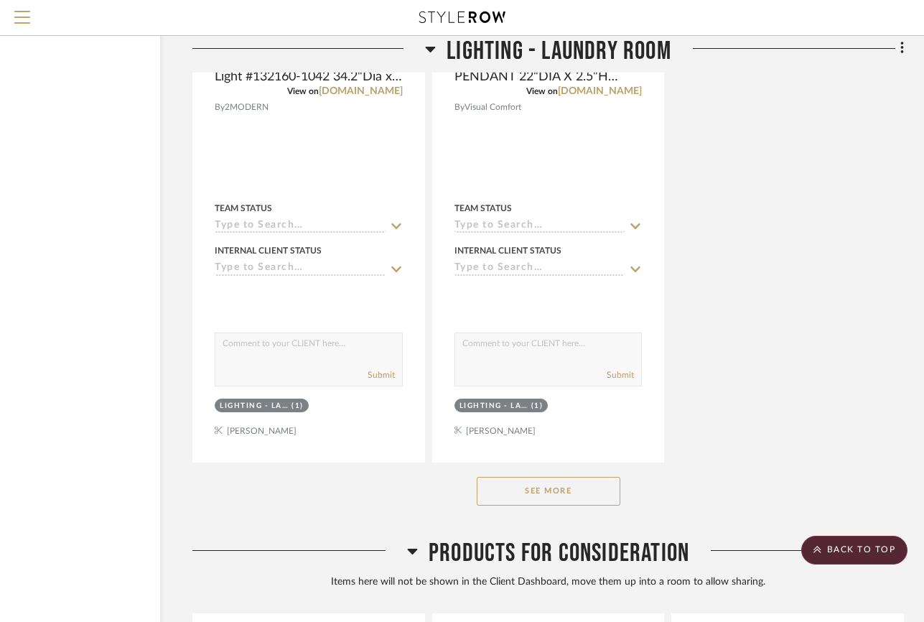
click at [609, 493] on button "See More" at bounding box center [549, 491] width 144 height 29
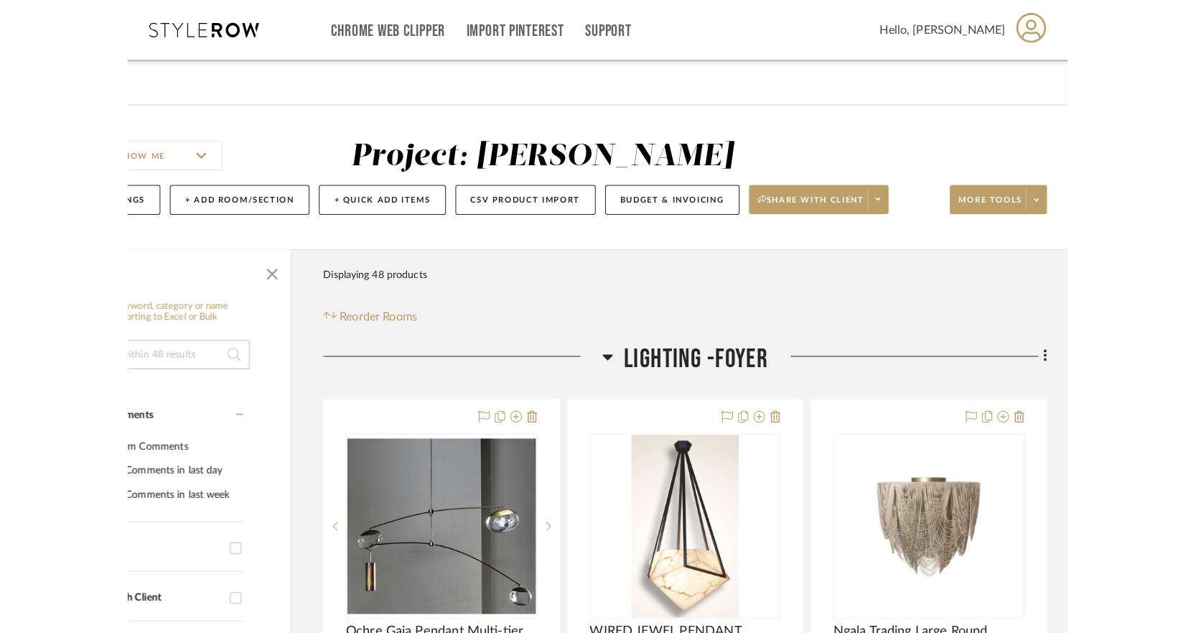
scroll to position [0, 0]
